Goal: Find specific page/section: Find specific page/section

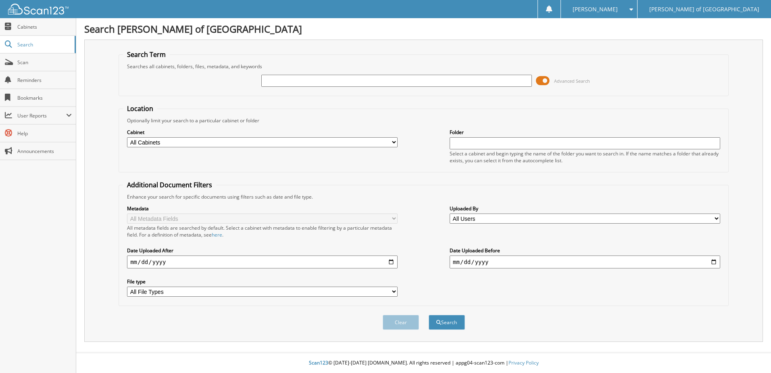
click at [303, 82] on input "text" at bounding box center [396, 81] width 271 height 12
type input "240086"
click at [429, 315] on button "Search" at bounding box center [447, 322] width 36 height 15
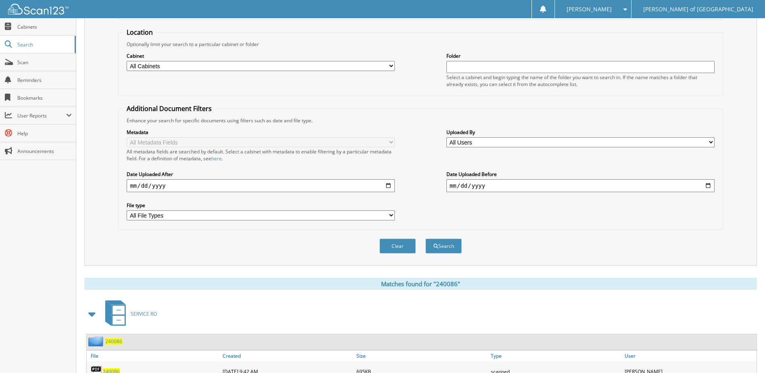
scroll to position [157, 0]
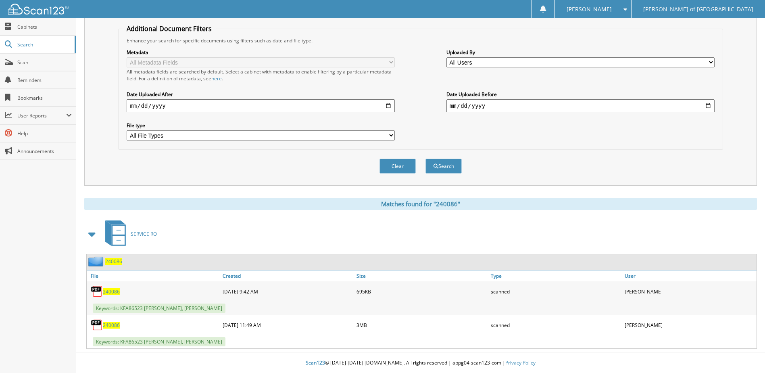
click at [115, 261] on span "240086" at bounding box center [113, 261] width 17 height 7
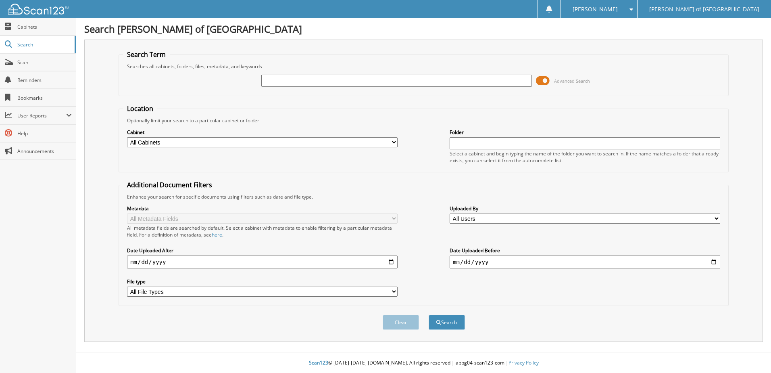
click at [319, 80] on input "text" at bounding box center [396, 81] width 271 height 12
type input "20024386"
click at [429, 315] on button "Search" at bounding box center [447, 322] width 36 height 15
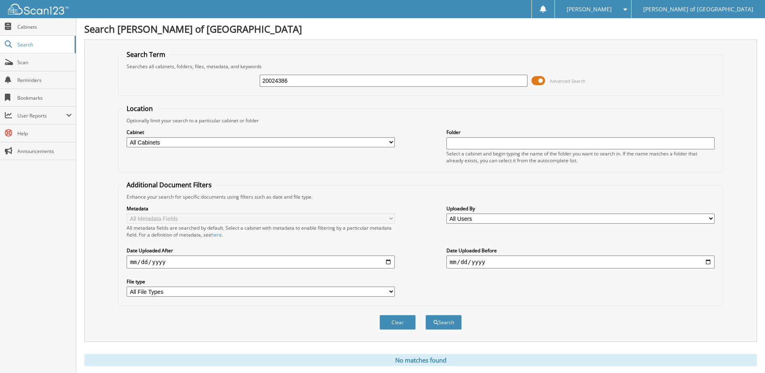
click at [310, 82] on input "20024386" at bounding box center [394, 81] width 268 height 12
drag, startPoint x: 307, startPoint y: 80, endPoint x: 248, endPoint y: 81, distance: 59.3
click at [248, 81] on div "20024386 Advanced Search" at bounding box center [421, 81] width 596 height 22
click at [316, 82] on input "text" at bounding box center [394, 81] width 268 height 12
click at [343, 84] on input "text" at bounding box center [394, 81] width 268 height 12
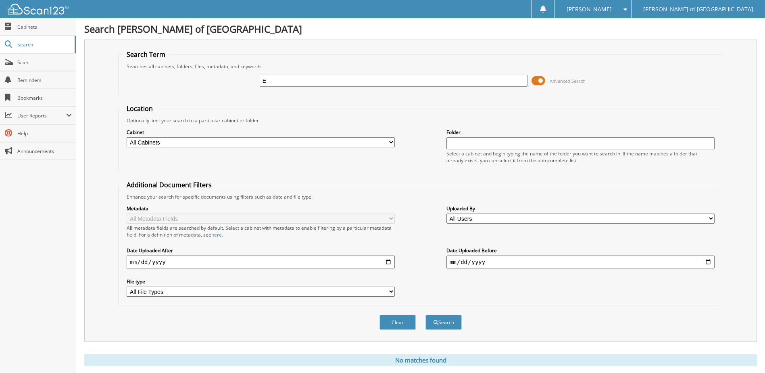
type input "ES"
drag, startPoint x: 296, startPoint y: 81, endPoint x: 230, endPoint y: 86, distance: 65.6
click at [232, 86] on div "ES Advanced Search" at bounding box center [421, 81] width 596 height 22
click at [27, 28] on span "Cabinets" at bounding box center [44, 26] width 54 height 7
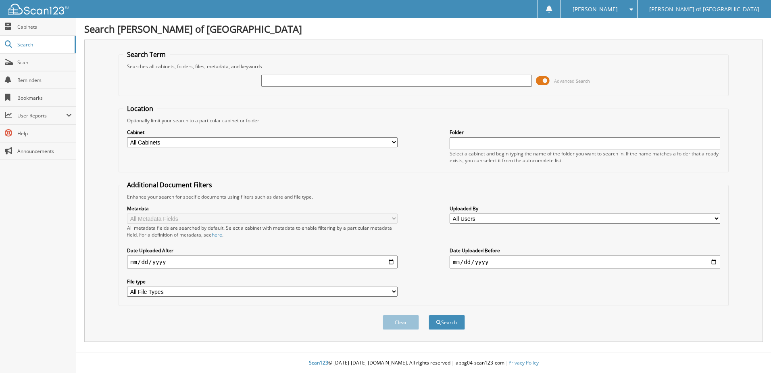
click at [310, 79] on input "text" at bounding box center [396, 81] width 271 height 12
click at [287, 82] on input "ESQUICEL [PERSON_NAME]" at bounding box center [396, 81] width 271 height 12
type input "[PERSON_NAME]"
click at [433, 324] on button "Search" at bounding box center [447, 322] width 36 height 15
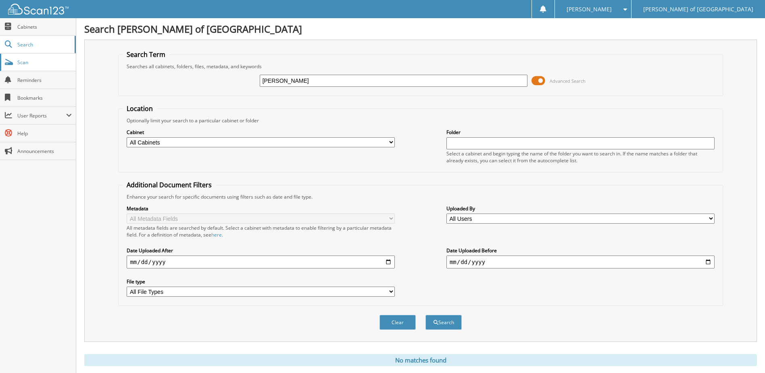
click at [45, 67] on link "Scan" at bounding box center [38, 62] width 76 height 17
